Goal: Transaction & Acquisition: Book appointment/travel/reservation

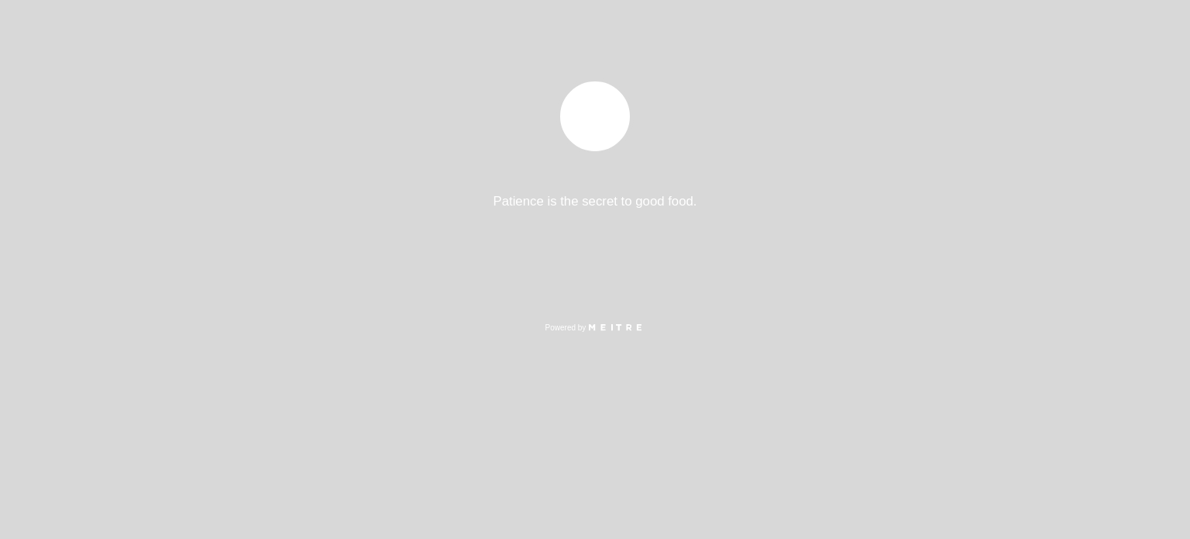
select select "es"
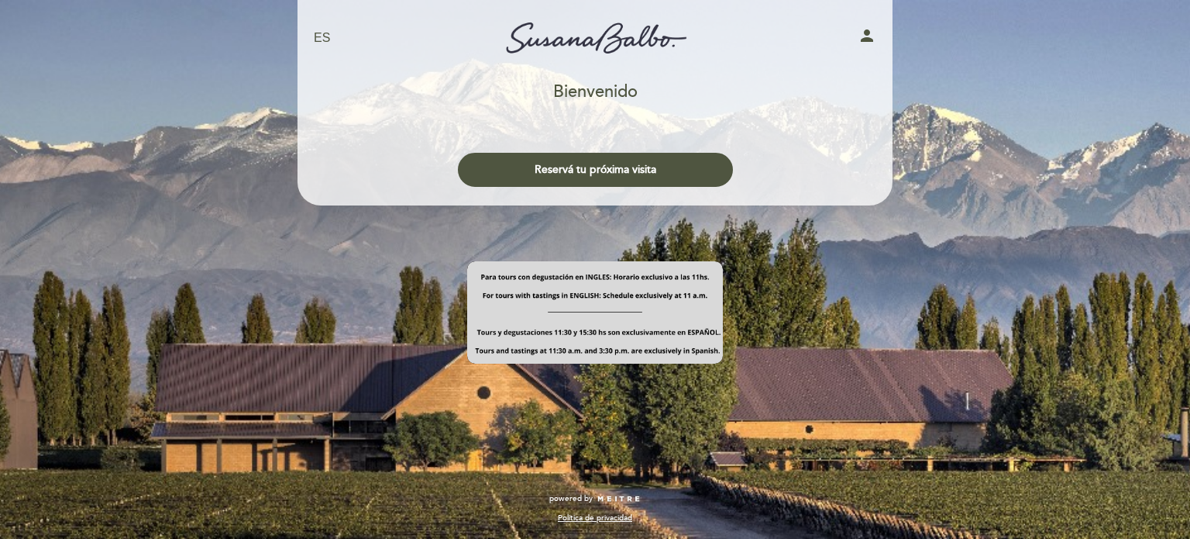
drag, startPoint x: 628, startPoint y: 157, endPoint x: 416, endPoint y: 308, distance: 260.6
click at [416, 308] on div at bounding box center [595, 315] width 597 height 108
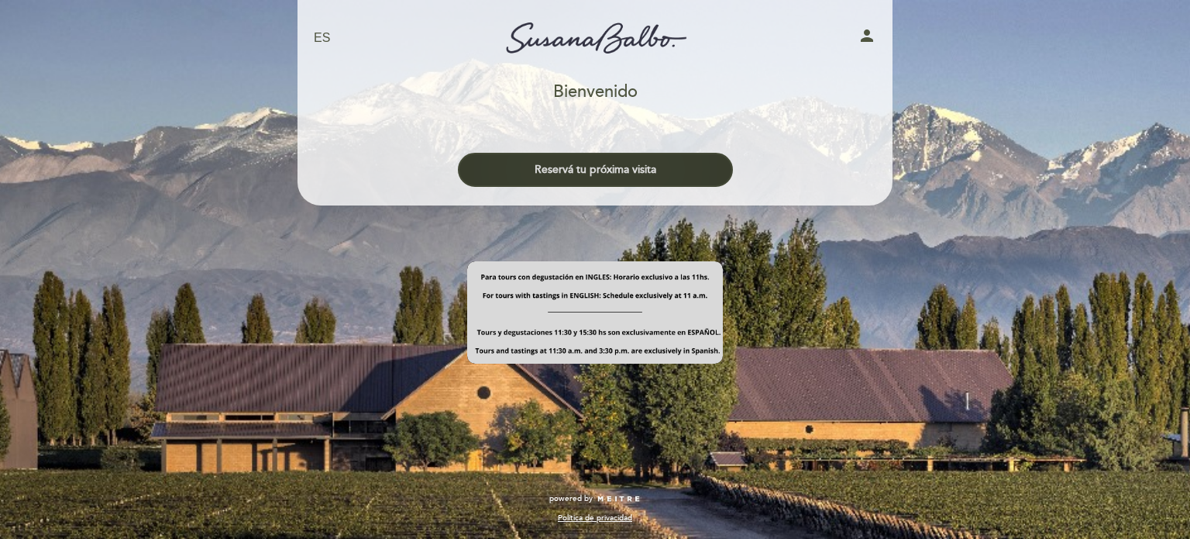
click at [597, 170] on button "Reservá tu próxima visita" at bounding box center [595, 170] width 275 height 34
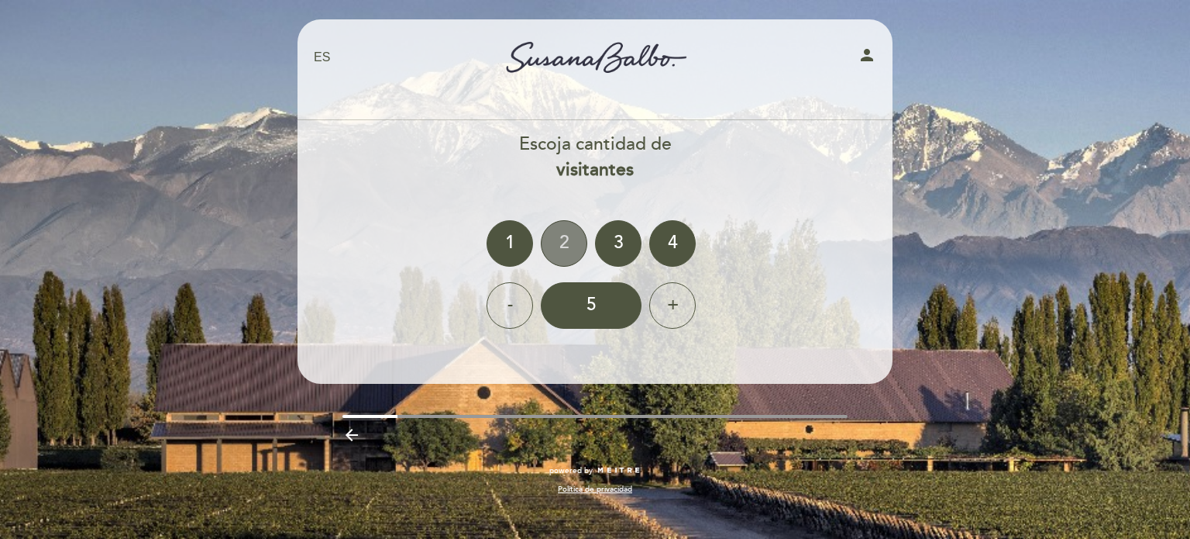
click at [561, 240] on div "2" at bounding box center [564, 243] width 46 height 46
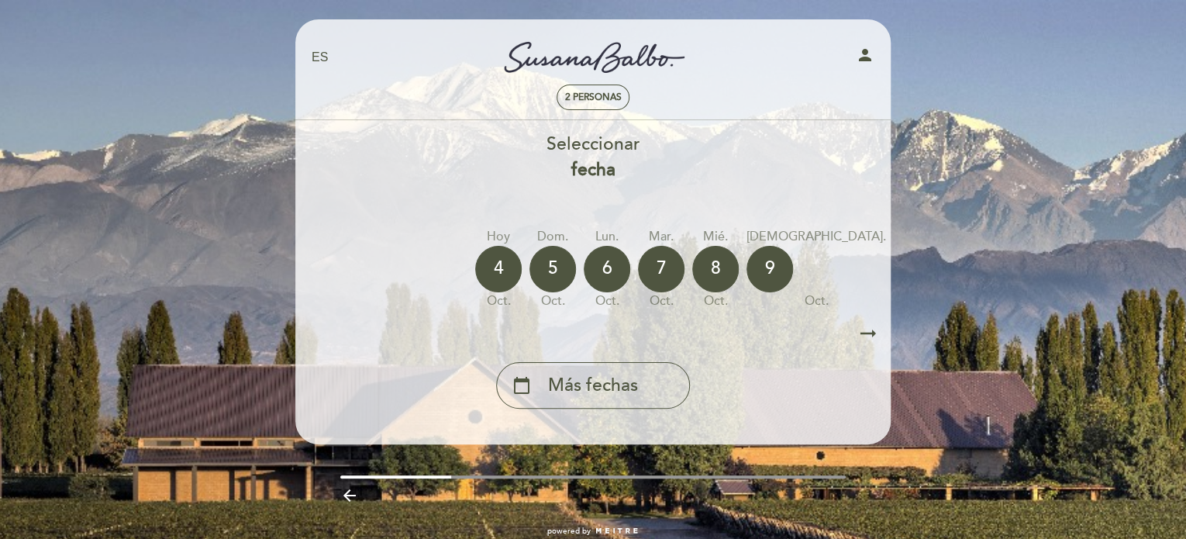
click at [870, 336] on icon "arrow_right_alt" at bounding box center [867, 333] width 23 height 33
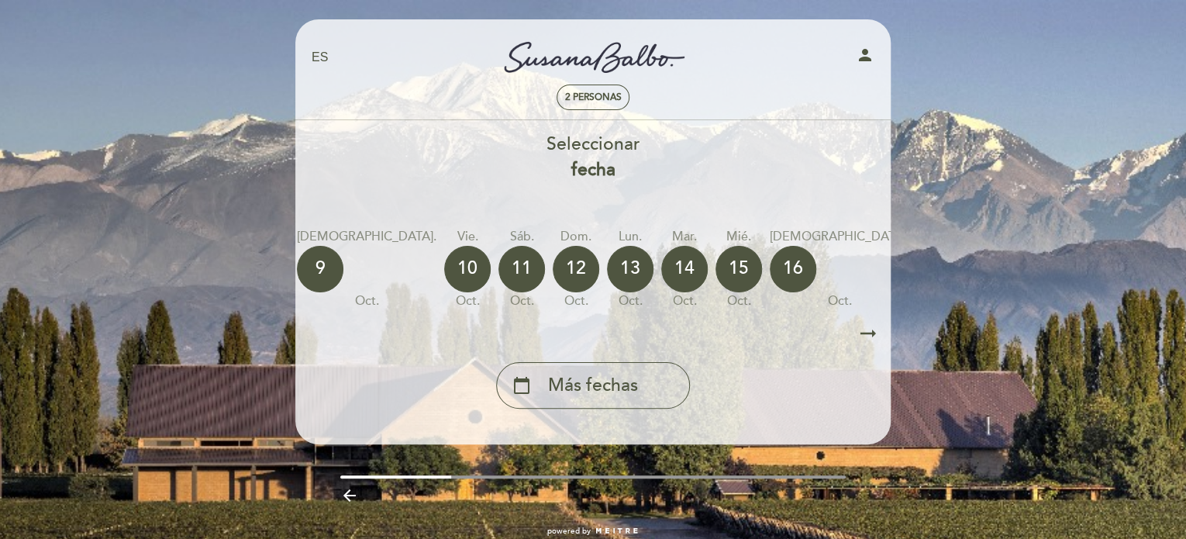
scroll to position [0, 452]
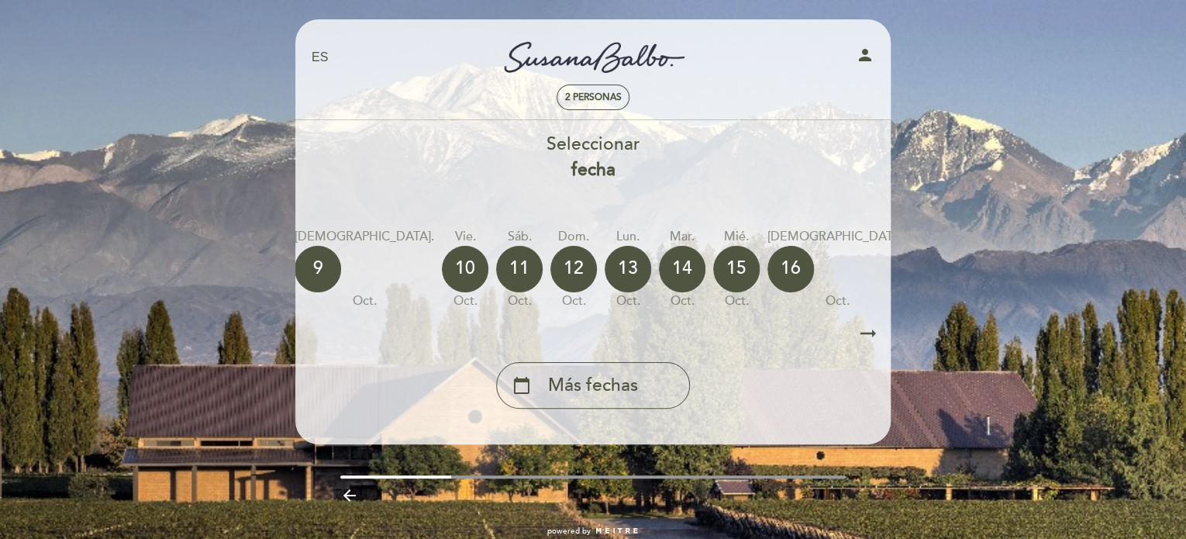
click at [870, 336] on icon "arrow_right_alt" at bounding box center [867, 333] width 23 height 33
click at [579, 424] on section "Seleccionar fecha [DATE] [DATE] [DATE] [DATE] [DATE] [DATE] [DATE] vie. oct. sá…" at bounding box center [592, 272] width 573 height 304
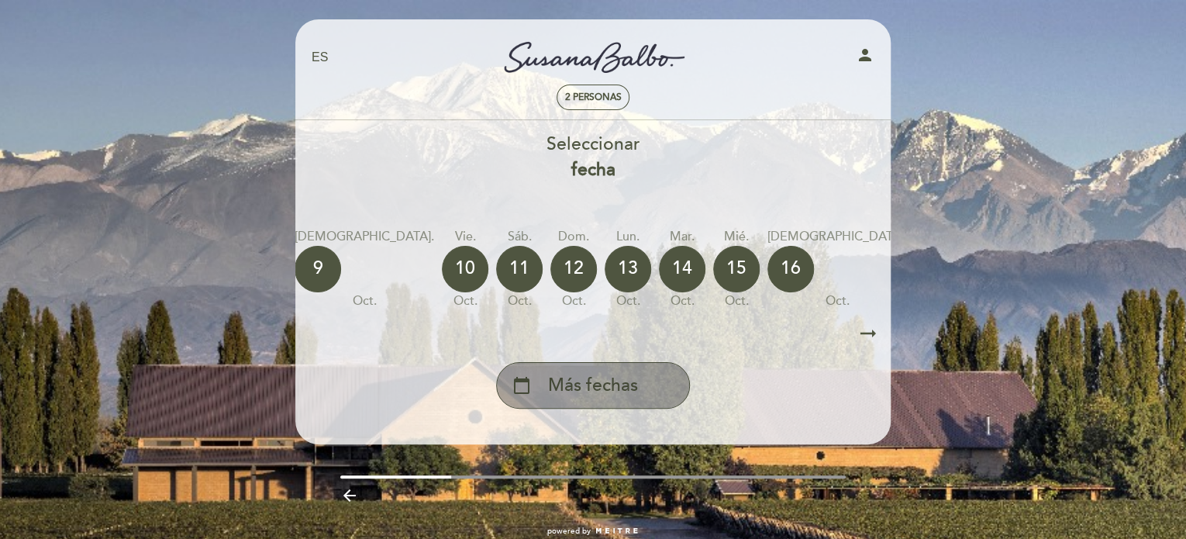
click at [585, 395] on span "Más fechas" at bounding box center [593, 386] width 90 height 26
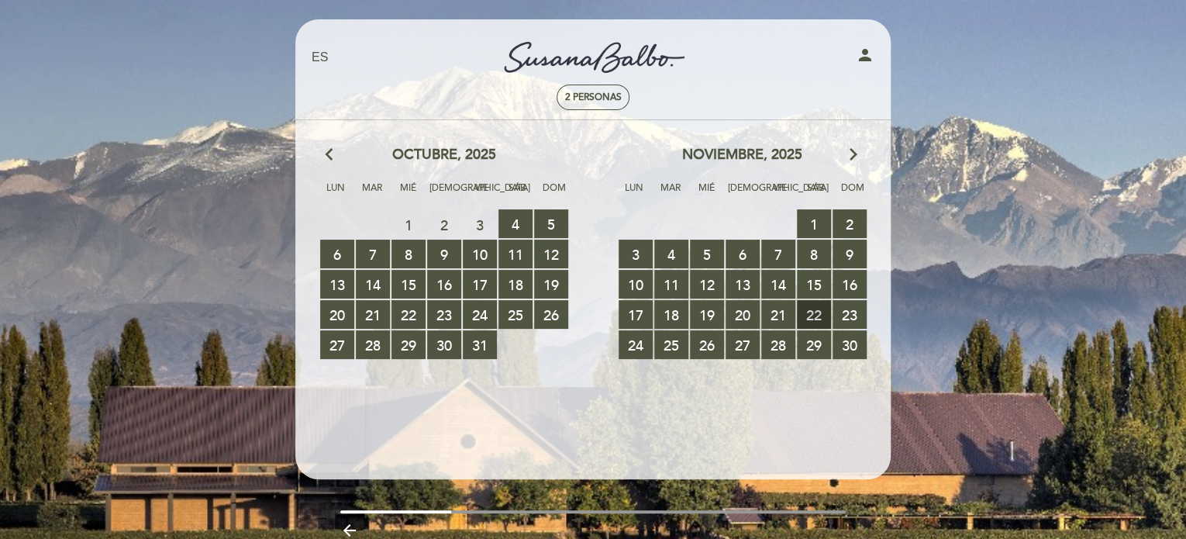
click at [808, 312] on span "22 RESERVAS DISPONIBLES" at bounding box center [814, 314] width 34 height 29
